Goal: Information Seeking & Learning: Learn about a topic

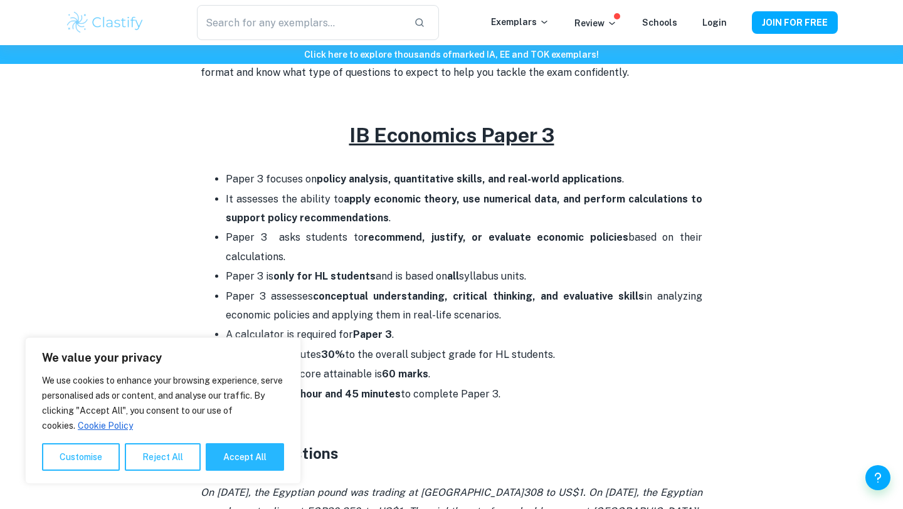
scroll to position [487, 0]
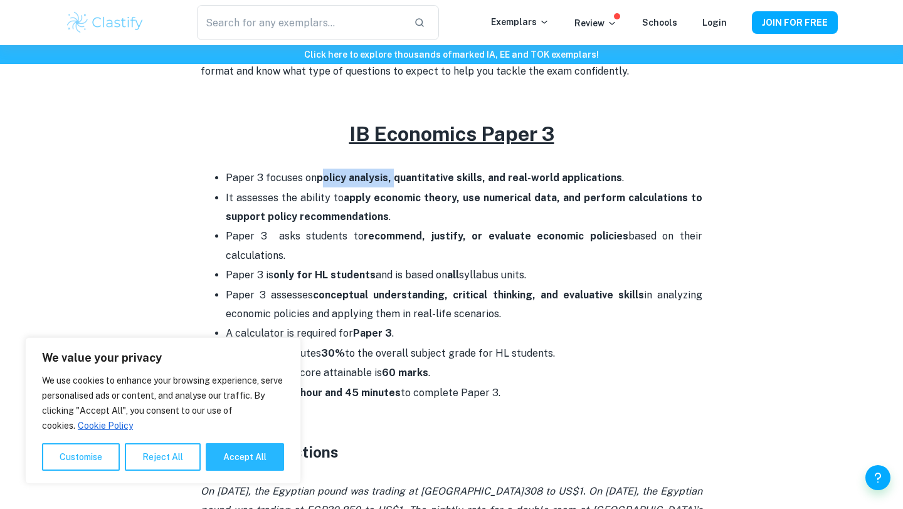
drag, startPoint x: 324, startPoint y: 177, endPoint x: 401, endPoint y: 177, distance: 77.1
click at [401, 177] on strong "policy analysis, quantitative skills, and real-world applications" at bounding box center [469, 178] width 305 height 12
drag, startPoint x: 473, startPoint y: 175, endPoint x: 552, endPoint y: 184, distance: 79.6
click at [552, 184] on p "Paper 3 focuses on policy analysis, quantitative skills, and real-world applica…" at bounding box center [464, 178] width 476 height 19
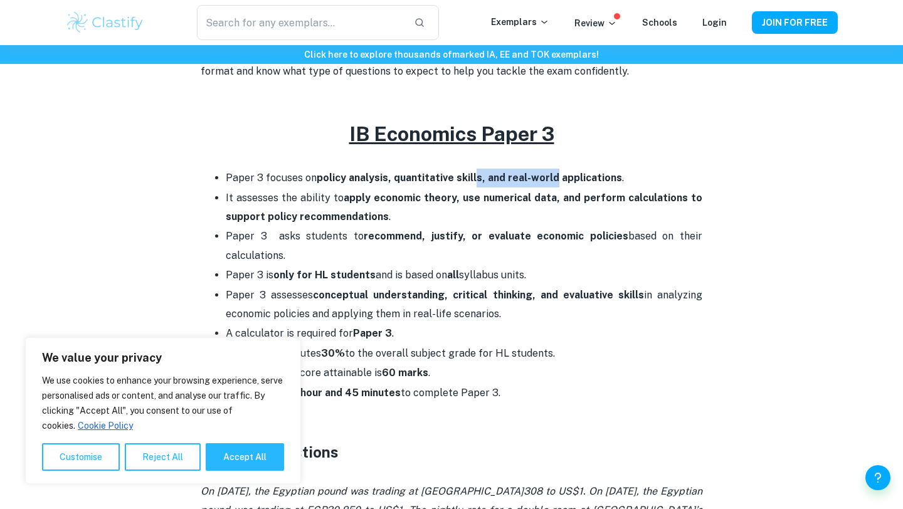
click at [552, 184] on p "Paper 3 focuses on policy analysis, quantitative skills, and real-world applica…" at bounding box center [464, 178] width 476 height 19
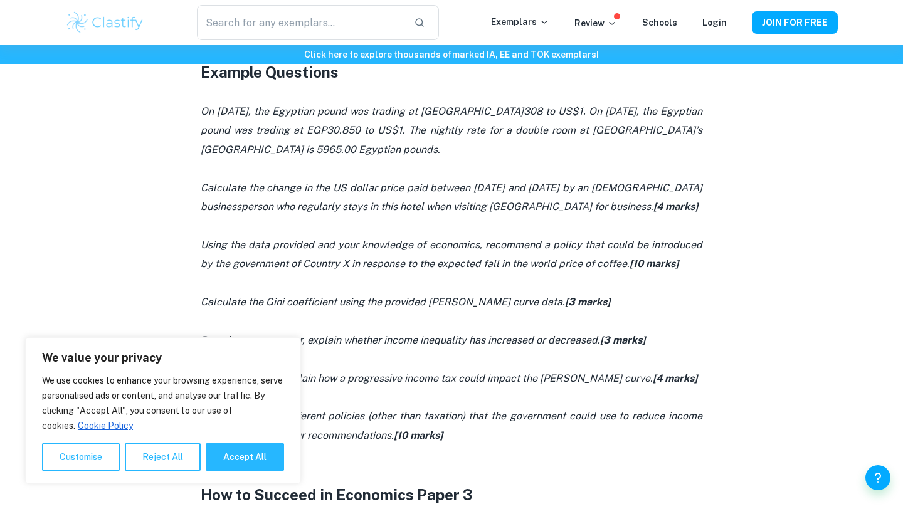
scroll to position [863, 0]
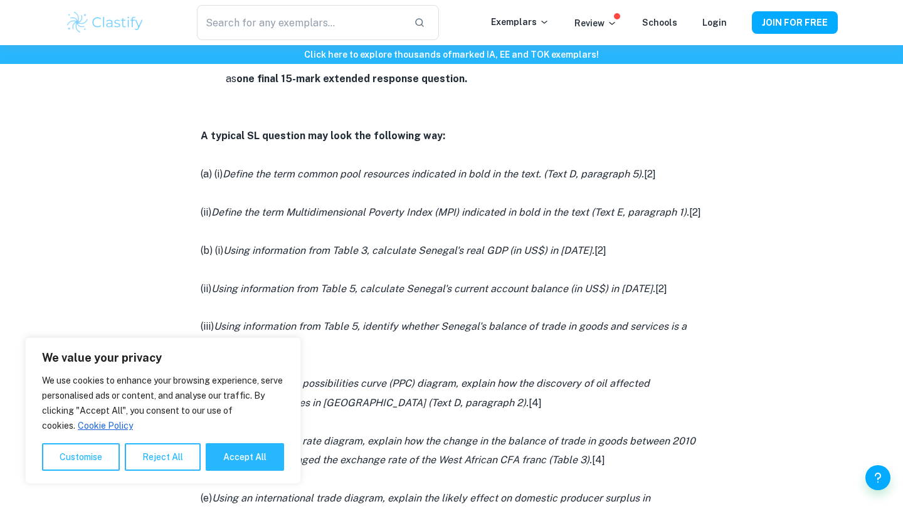
scroll to position [741, 0]
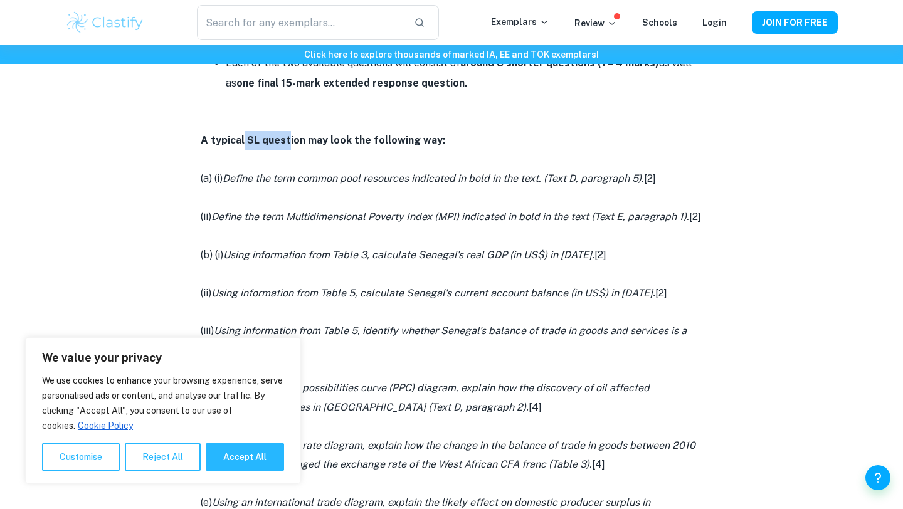
drag, startPoint x: 244, startPoint y: 137, endPoint x: 292, endPoint y: 137, distance: 48.3
click at [292, 137] on strong "A typical SL question may look the following way:" at bounding box center [323, 140] width 245 height 12
drag, startPoint x: 238, startPoint y: 137, endPoint x: 318, endPoint y: 137, distance: 80.9
click at [318, 137] on strong "A typical SL question may look the following way:" at bounding box center [323, 140] width 245 height 12
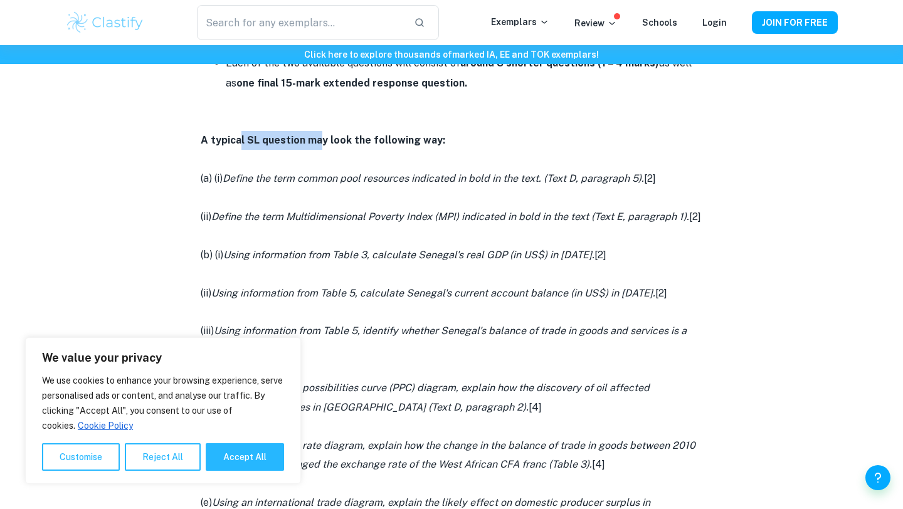
click at [318, 137] on strong "A typical SL question may look the following way:" at bounding box center [323, 140] width 245 height 12
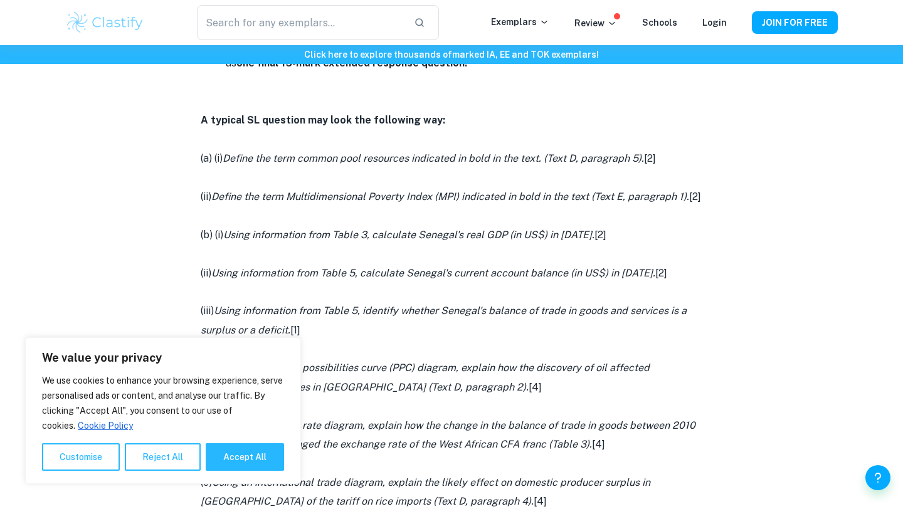
scroll to position [766, 0]
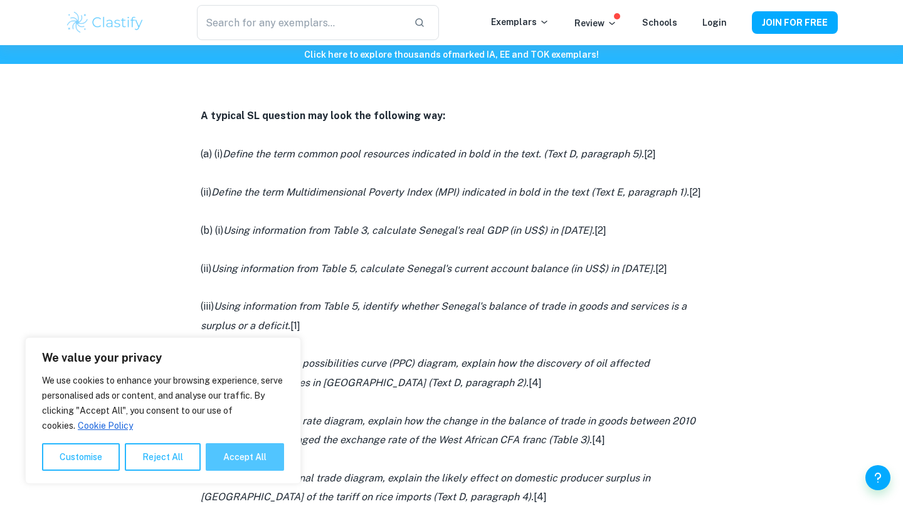
click at [232, 457] on button "Accept All" at bounding box center [245, 457] width 78 height 28
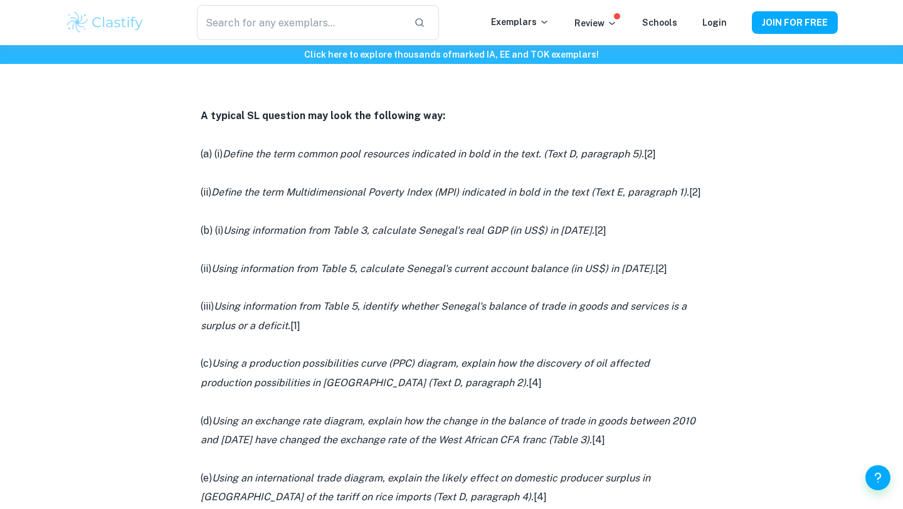
checkbox input "true"
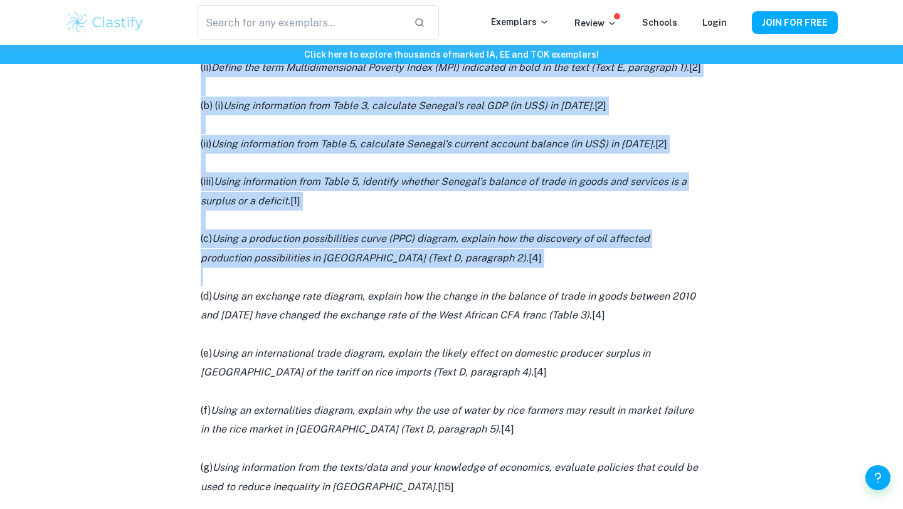
scroll to position [1058, 0]
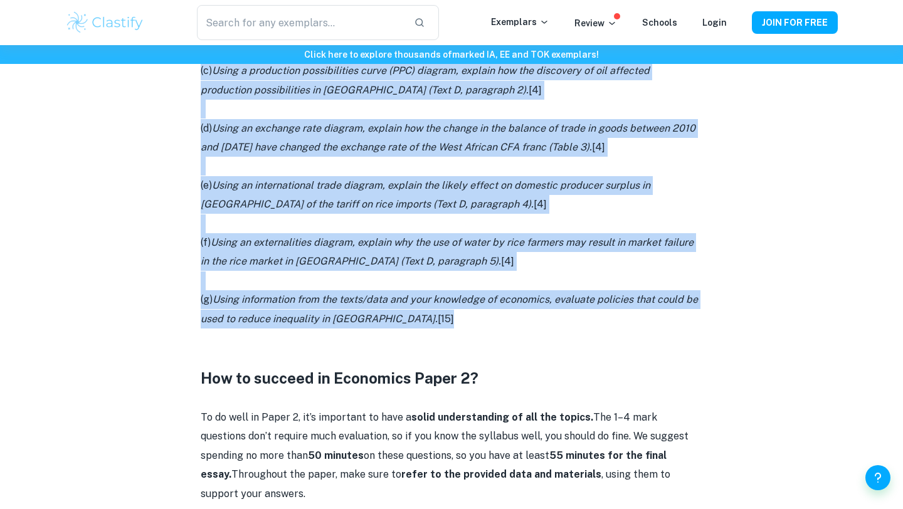
drag, startPoint x: 200, startPoint y: 111, endPoint x: 425, endPoint y: 345, distance: 324.6
click at [425, 345] on div "IB Economics Paper 2 By Wojtek • January 17, 2025 Get feedback on your Economic…" at bounding box center [451, 21] width 772 height 1966
copy div "A typical SL question may look the following way: (a) (i) Define the term commo…"
